Goal: Navigation & Orientation: Find specific page/section

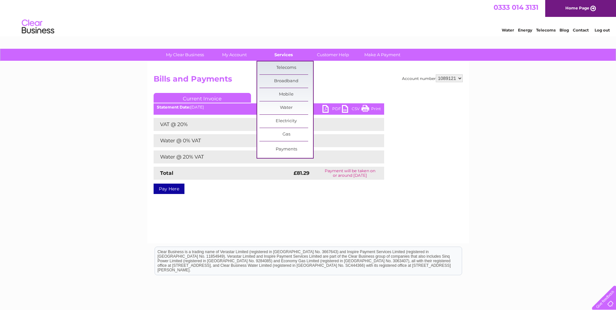
click at [279, 55] on link "Services" at bounding box center [284, 55] width 54 height 12
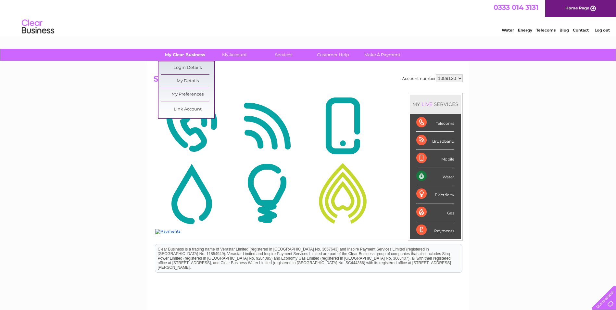
click at [183, 60] on link "My Clear Business" at bounding box center [185, 55] width 54 height 12
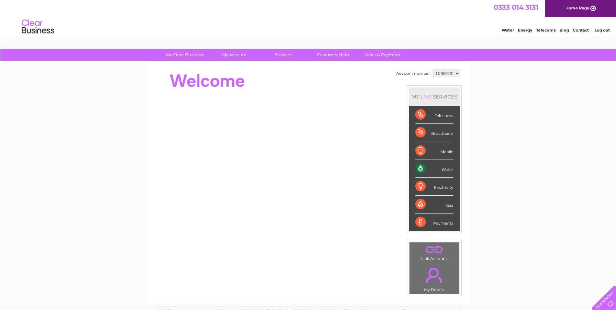
click at [457, 70] on select "1089120 1089121" at bounding box center [447, 74] width 27 height 8
select select "1089121"
click at [434, 70] on select "1089120 1089121" at bounding box center [447, 74] width 27 height 8
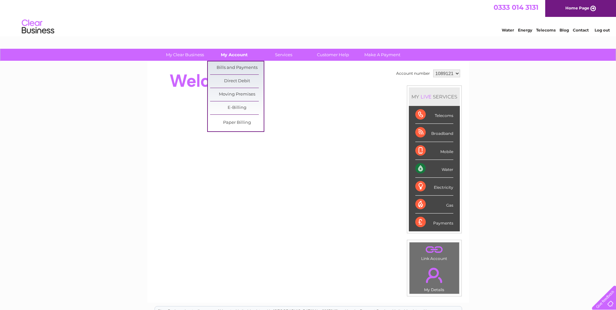
click at [236, 56] on link "My Account" at bounding box center [235, 55] width 54 height 12
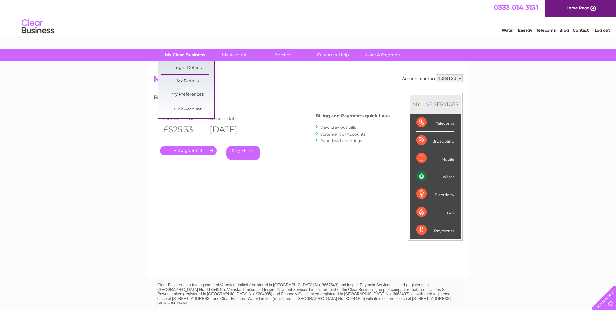
click at [194, 53] on link "My Clear Business" at bounding box center [185, 55] width 54 height 12
